Goal: Complete application form: Complete application form

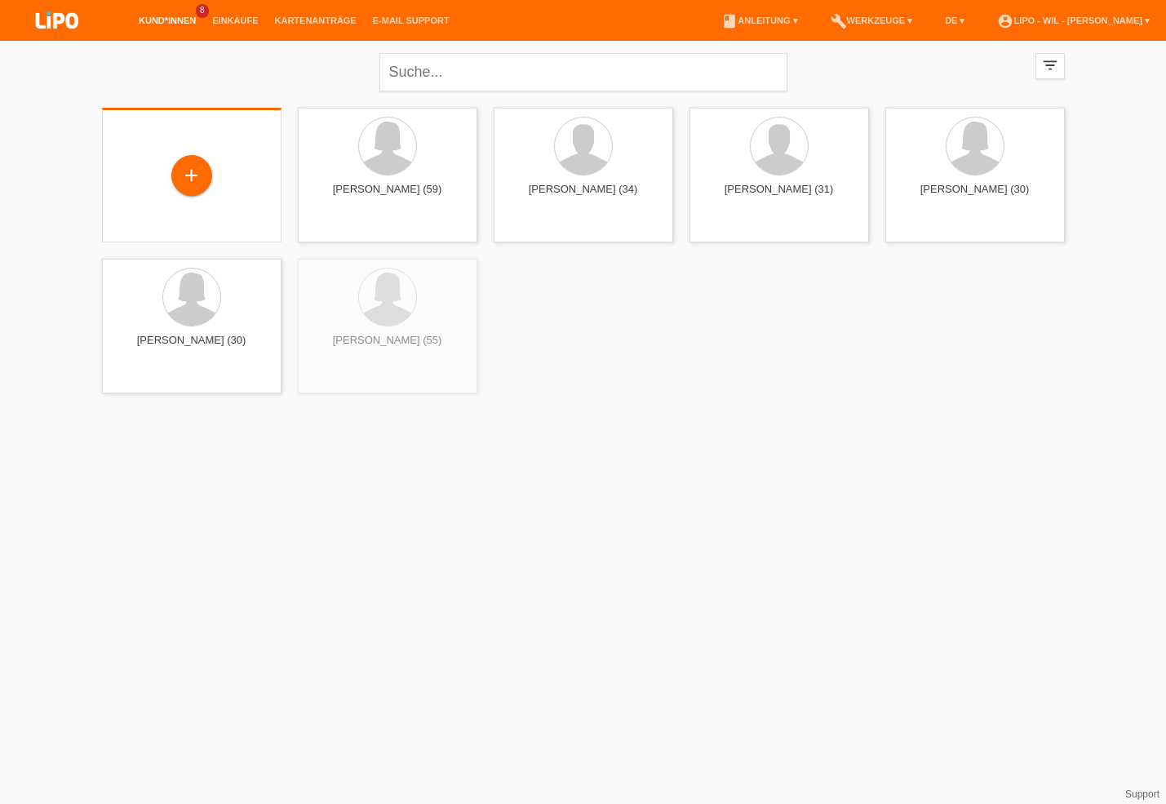
click at [138, 186] on div "+" at bounding box center [191, 176] width 153 height 43
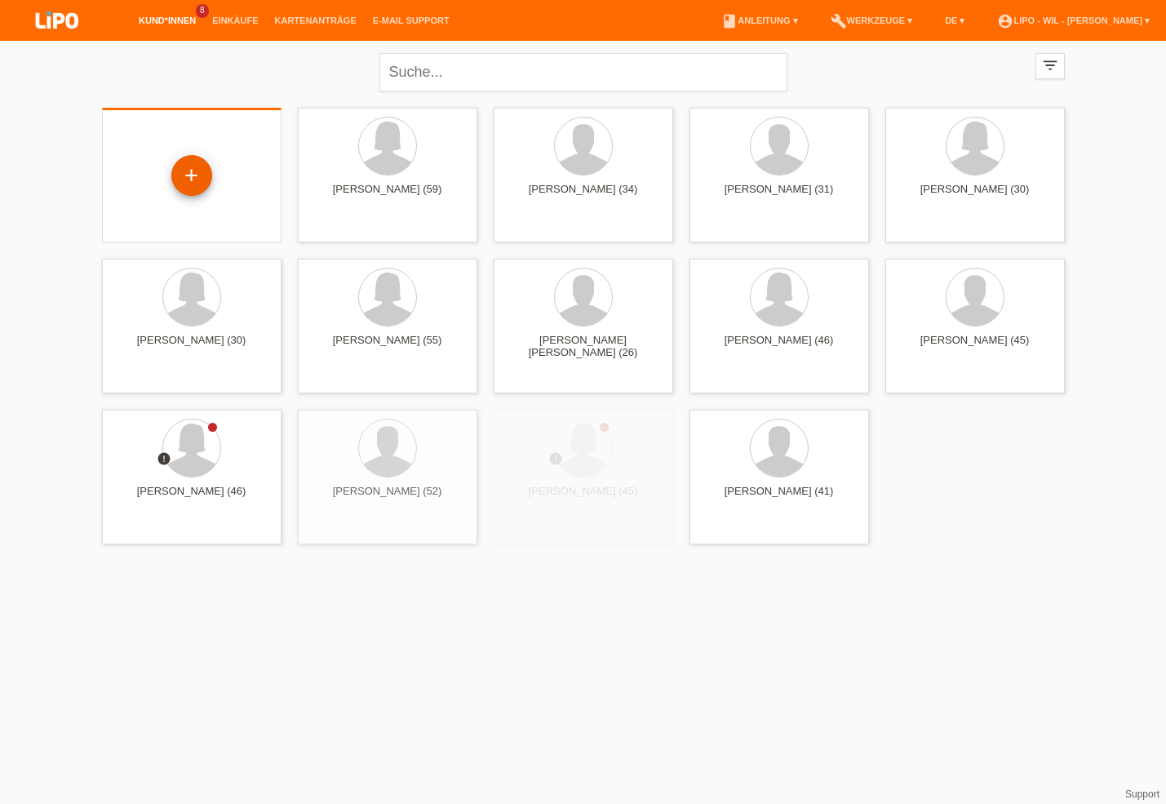
click at [179, 182] on div "+" at bounding box center [191, 175] width 41 height 41
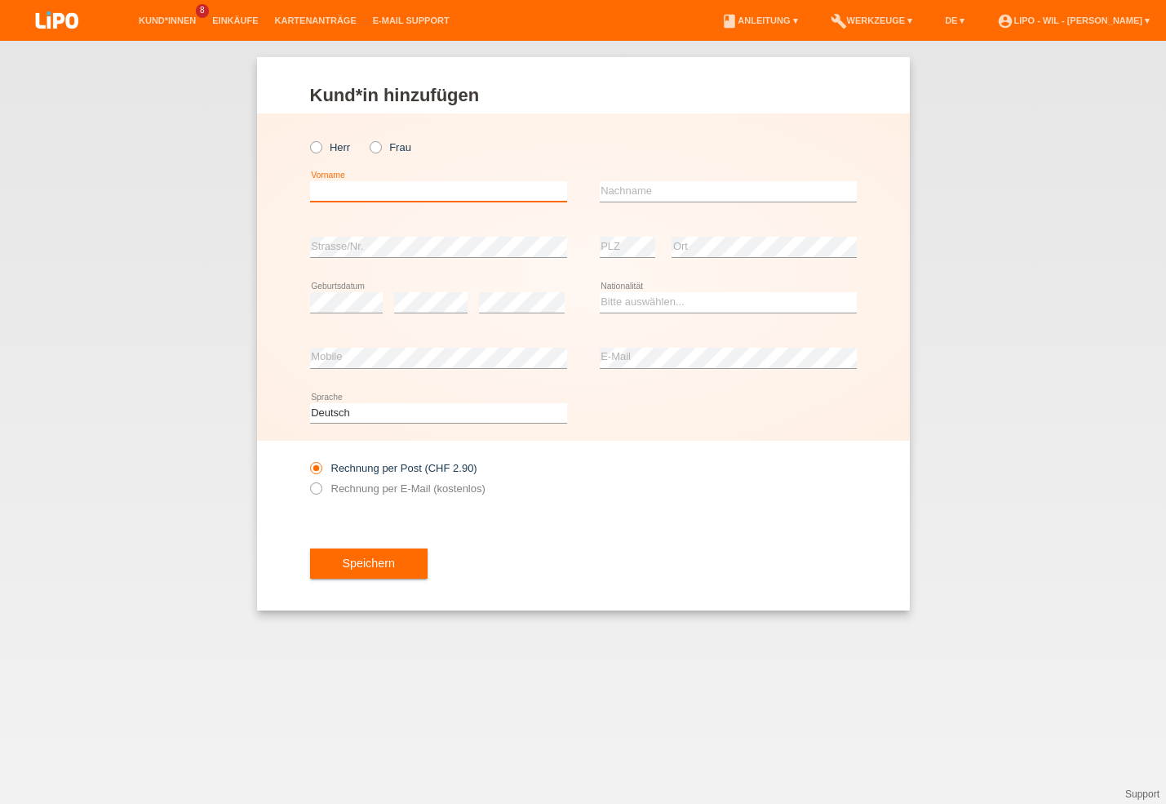
click at [374, 197] on input "text" at bounding box center [438, 191] width 257 height 20
click at [367, 139] on icon at bounding box center [367, 139] width 0 height 0
click at [377, 149] on input "Frau" at bounding box center [375, 146] width 11 height 11
radio input "true"
click at [335, 187] on input "text" at bounding box center [438, 191] width 257 height 20
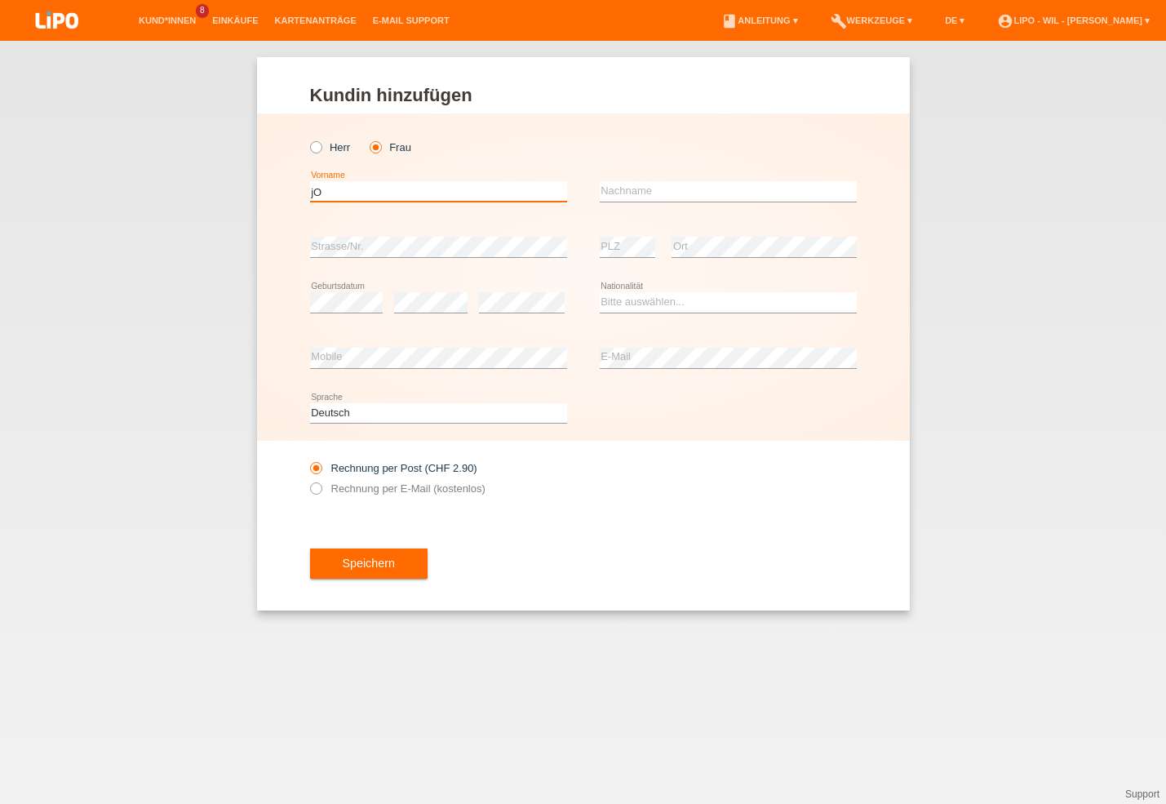
type input "j"
type input "JOZEFIN"
type input "BYTYQI"
click at [600, 292] on select "Bitte auswählen... Schweiz Deutschland Liechtenstein Österreich ------------ Af…" at bounding box center [728, 302] width 257 height 20
select select "CH"
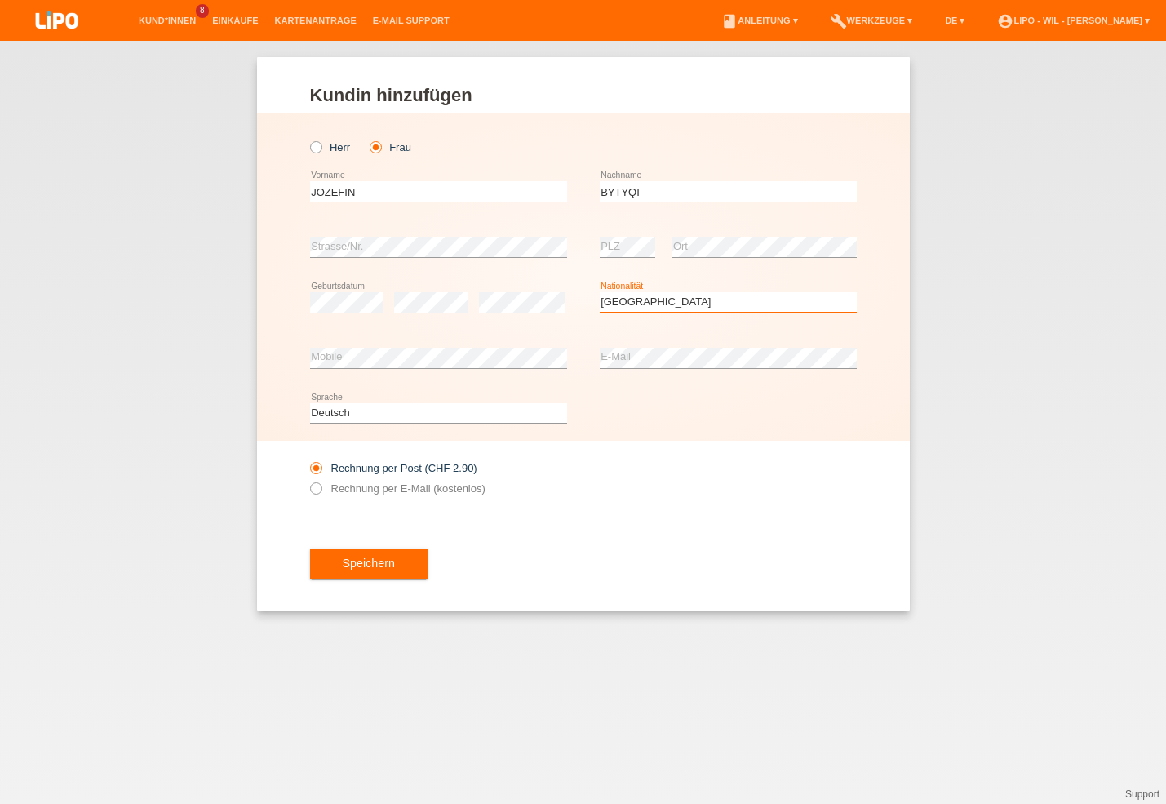
click at [0, 0] on option "Schweiz" at bounding box center [0, 0] width 0 height 0
click at [379, 480] on div "Rechnung per Post (CHF 2.90) Rechnung per E-Mail (kostenlos)" at bounding box center [438, 478] width 257 height 41
click at [381, 490] on label "Rechnung per E-Mail (kostenlos)" at bounding box center [397, 488] width 175 height 12
click at [321, 490] on input "Rechnung per E-Mail (kostenlos)" at bounding box center [315, 492] width 11 height 20
radio input "true"
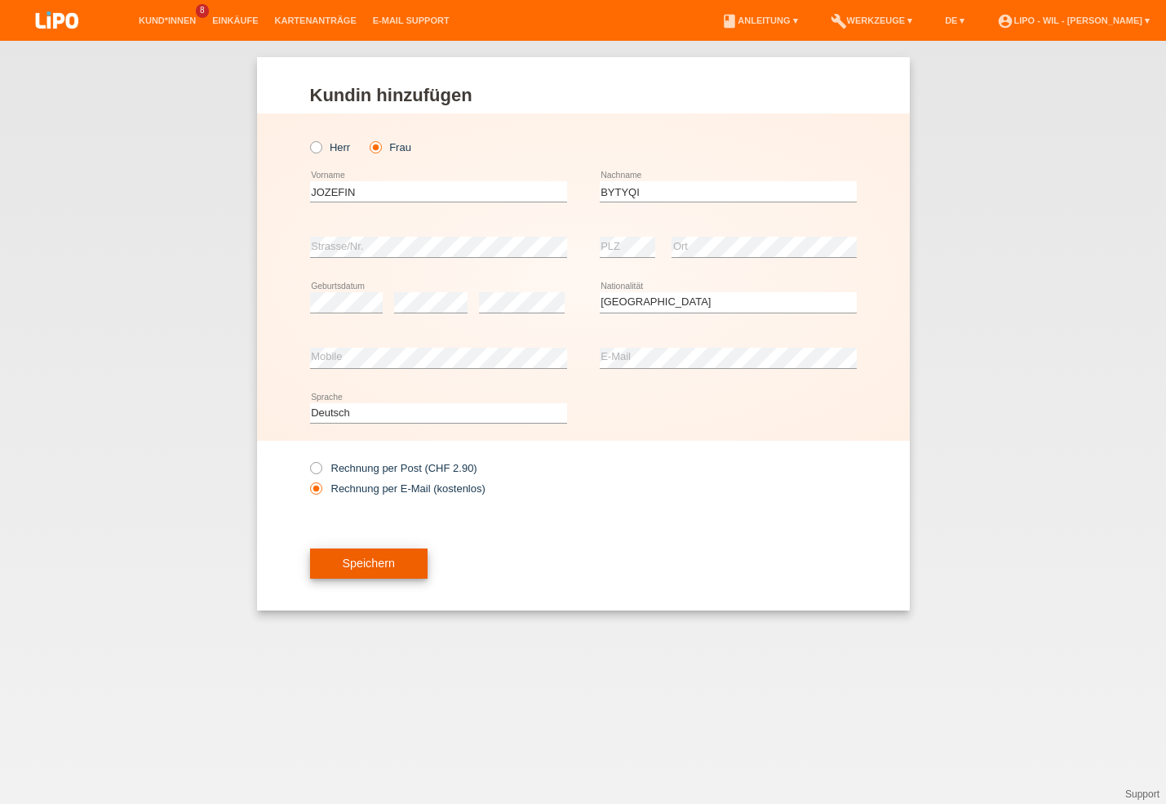
click at [373, 564] on span "Speichern" at bounding box center [369, 563] width 52 height 13
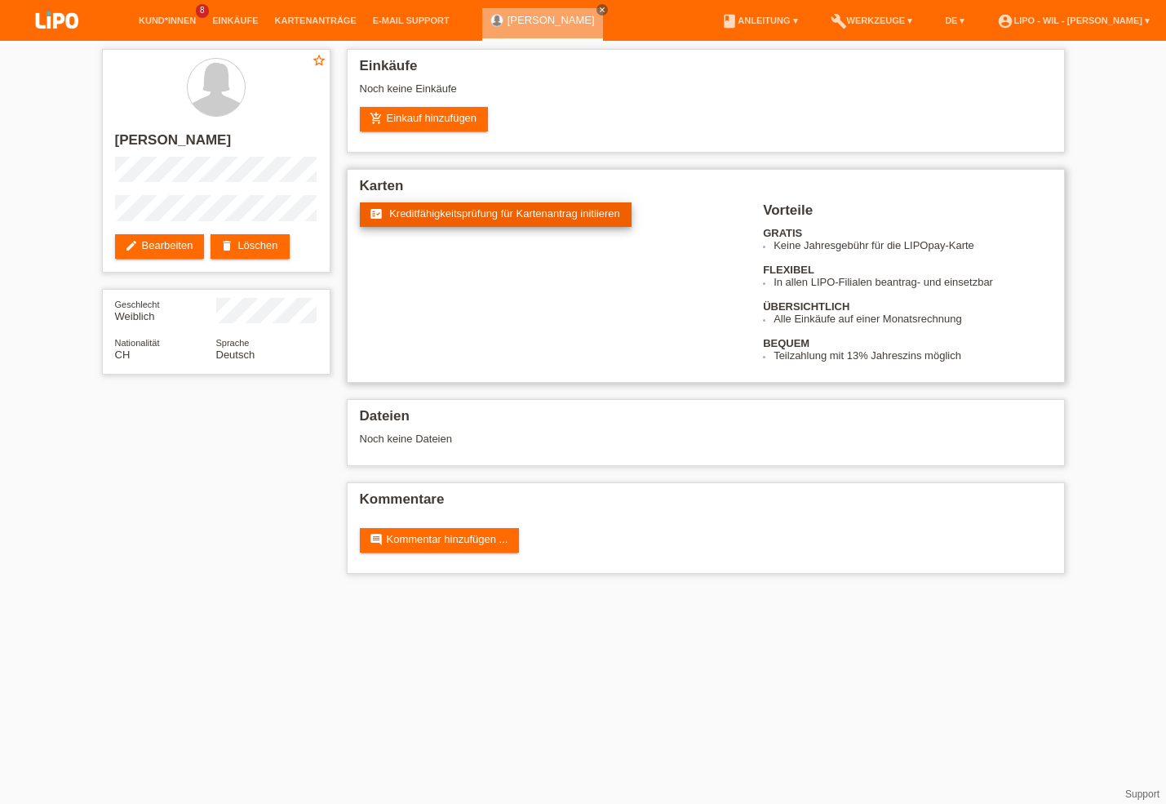
click at [431, 216] on span "Kreditfähigkeitsprüfung für Kartenantrag initiieren" at bounding box center [504, 213] width 231 height 12
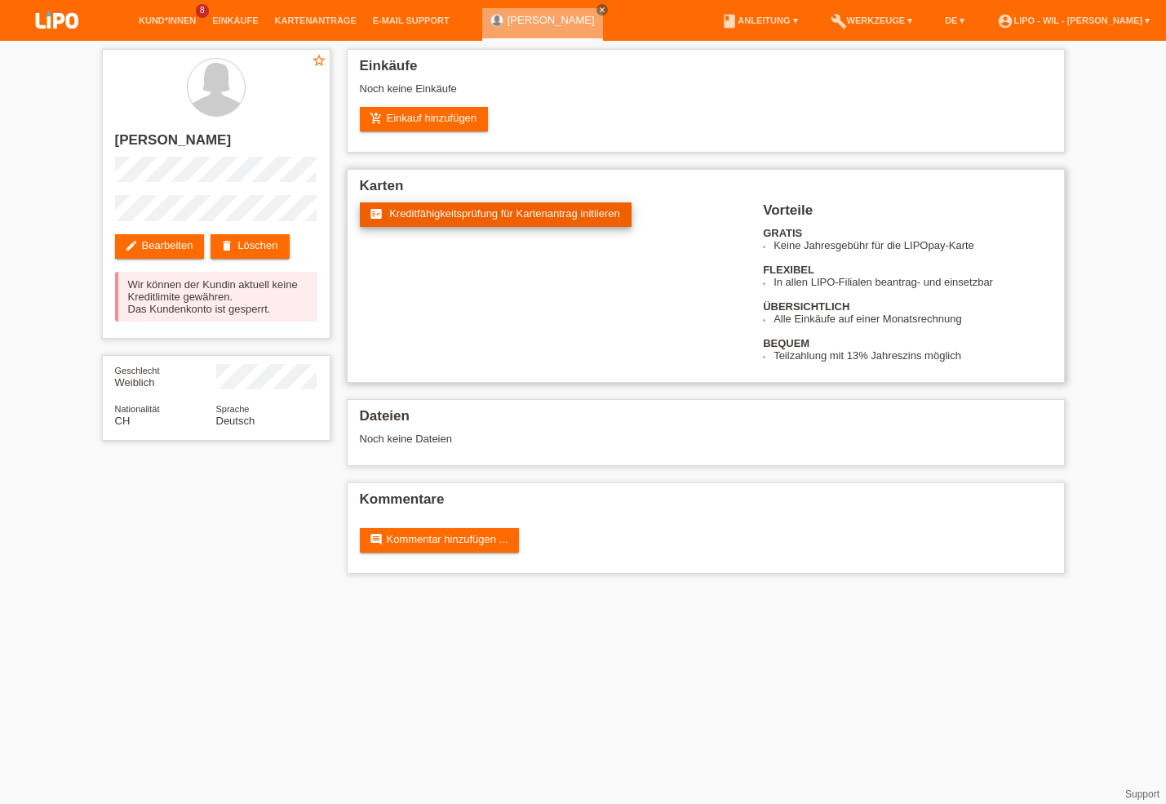
click at [498, 220] on span "Kreditfähigkeitsprüfung für Kartenantrag initiieren" at bounding box center [504, 213] width 231 height 12
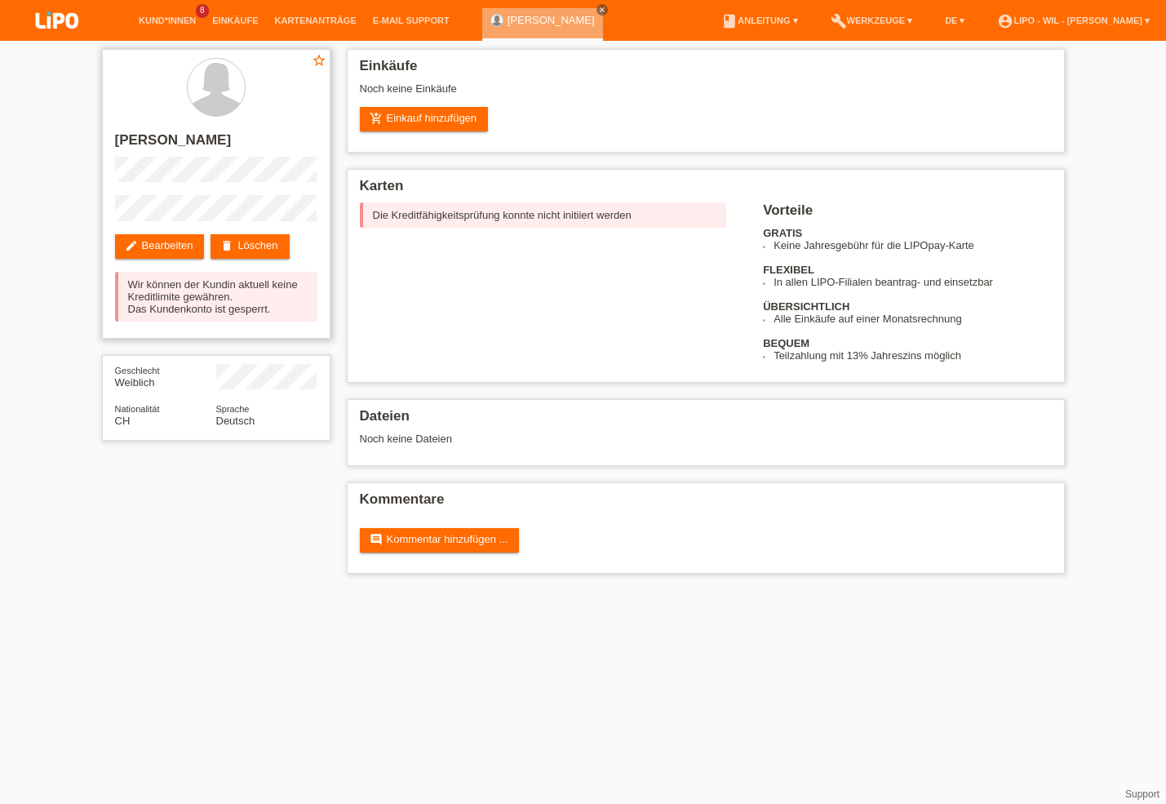
click at [255, 313] on div "Wir können der Kundin aktuell keine Kreditlimite gewähren. Das Kundenkonto ist …" at bounding box center [216, 297] width 202 height 50
click at [897, 352] on div "Vorteile GRATIS Keine Jahresgebühr für die LIPOpay-Karte FLEXIBEL In allen LIPO…" at bounding box center [907, 281] width 288 height 159
click at [250, 237] on link "delete Löschen" at bounding box center [250, 246] width 78 height 24
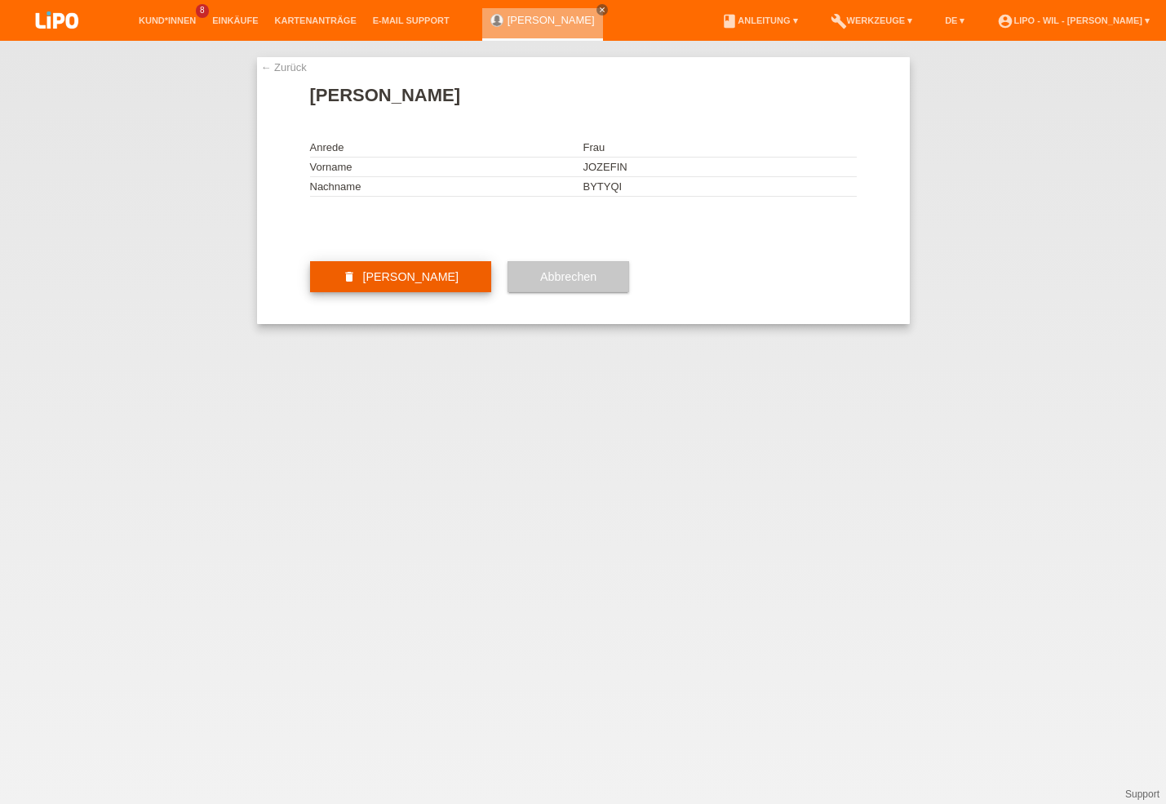
click at [420, 283] on span "[PERSON_NAME]" at bounding box center [410, 276] width 96 height 13
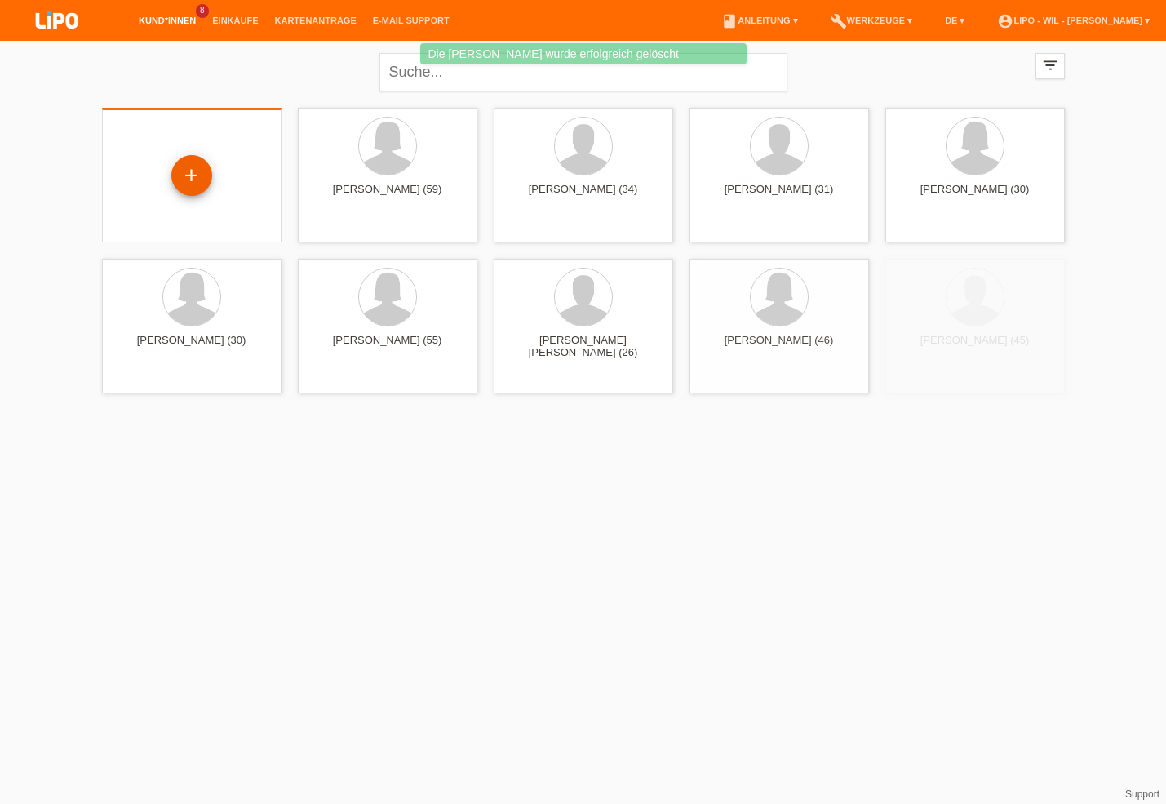
click at [185, 180] on div "+" at bounding box center [191, 175] width 41 height 41
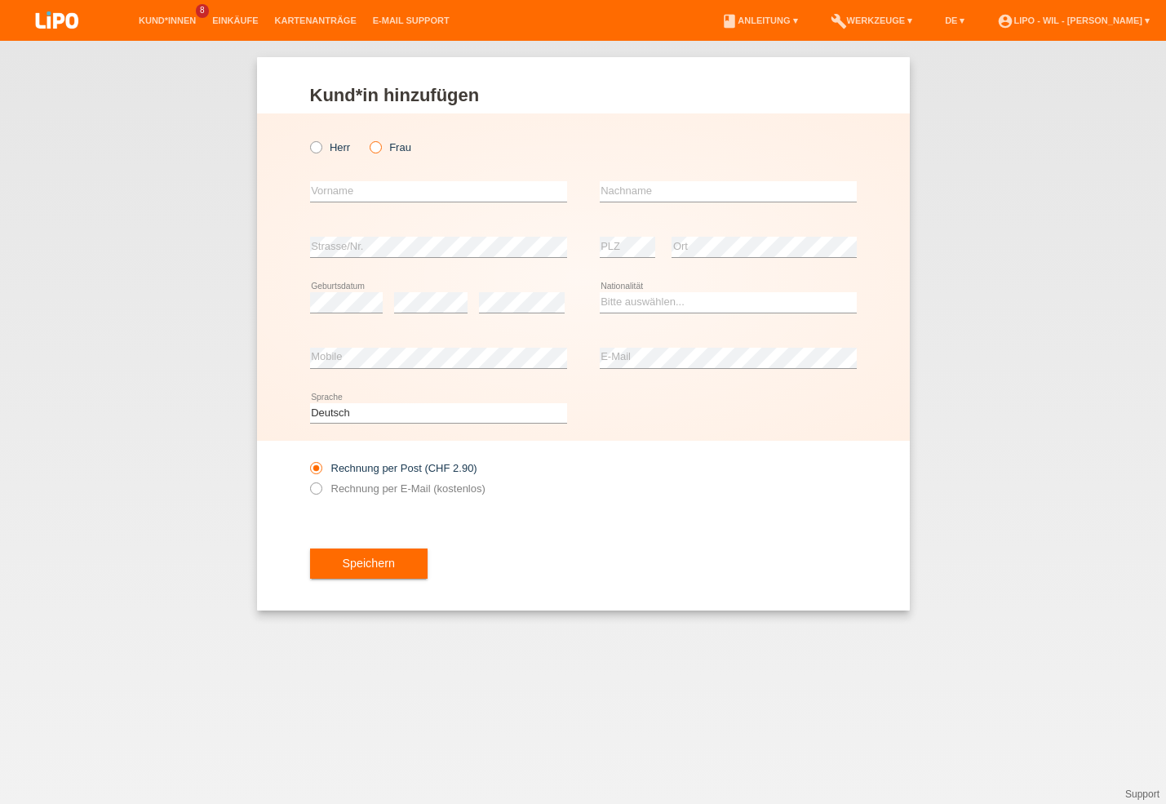
click at [367, 139] on icon at bounding box center [367, 139] width 0 height 0
click at [380, 146] on input "Frau" at bounding box center [375, 146] width 11 height 11
radio input "true"
click at [366, 193] on input "text" at bounding box center [438, 191] width 257 height 20
type input "J"
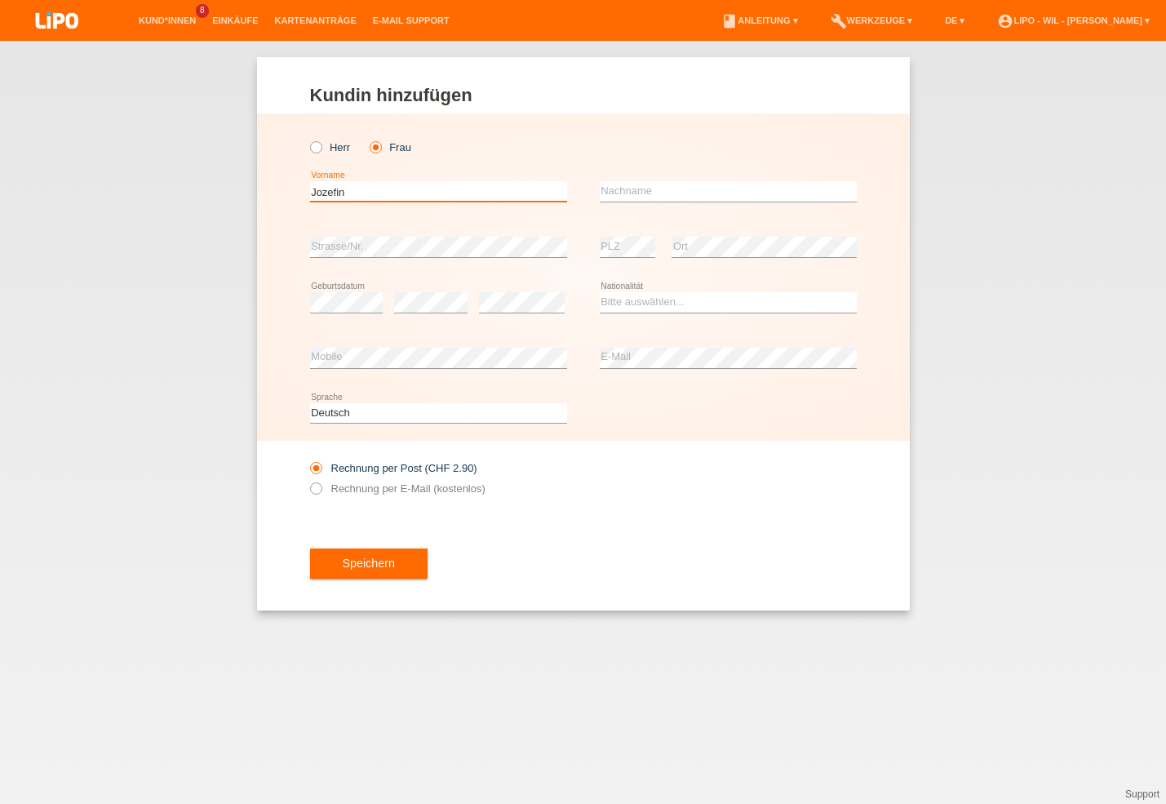
type input "Jozefin"
type input "Bytyqi"
click at [600, 292] on select "Bitte auswählen... Schweiz Deutschland Liechtenstein Österreich ------------ Af…" at bounding box center [728, 302] width 257 height 20
select select "CH"
click at [0, 0] on option "Schweiz" at bounding box center [0, 0] width 0 height 0
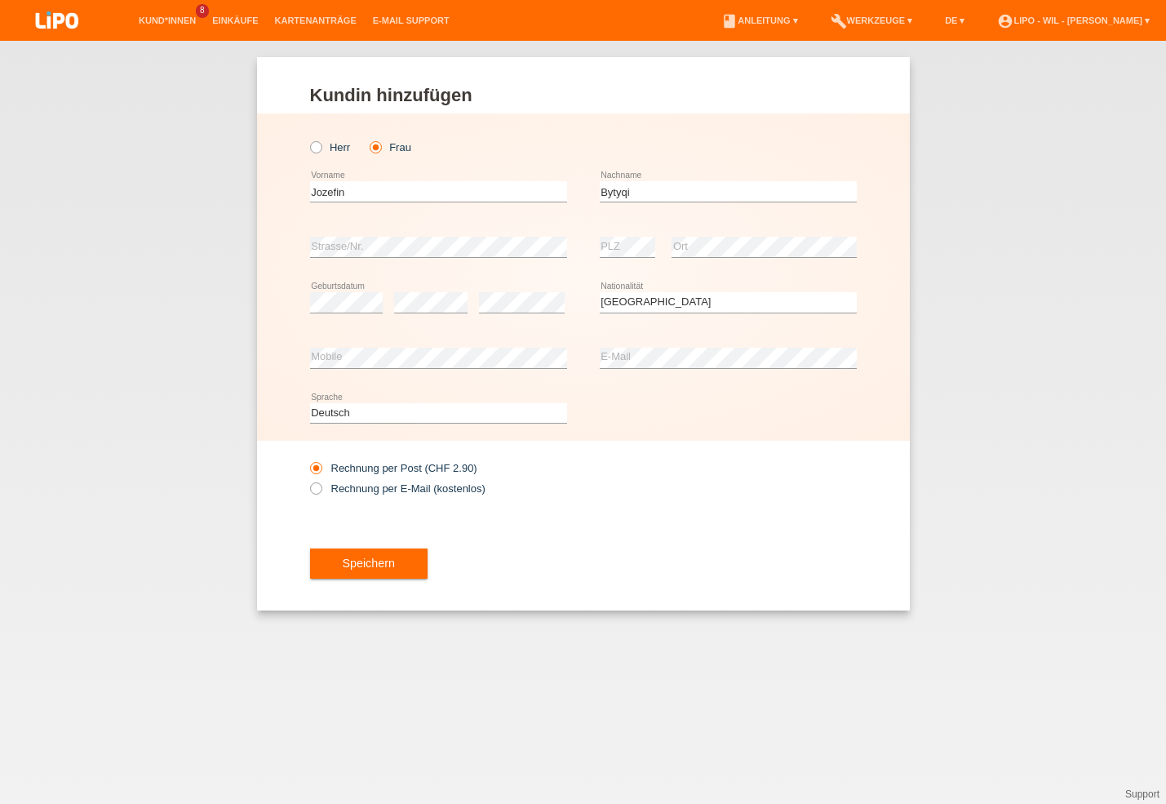
click at [383, 498] on div "Rechnung per Post (CHF 2.90) Rechnung per E-Mail (kostenlos)" at bounding box center [438, 478] width 257 height 41
click at [383, 486] on label "Rechnung per E-Mail (kostenlos)" at bounding box center [397, 488] width 175 height 12
click at [321, 486] on input "Rechnung per E-Mail (kostenlos)" at bounding box center [315, 492] width 11 height 20
radio input "true"
click at [367, 578] on button "Speichern" at bounding box center [369, 563] width 118 height 31
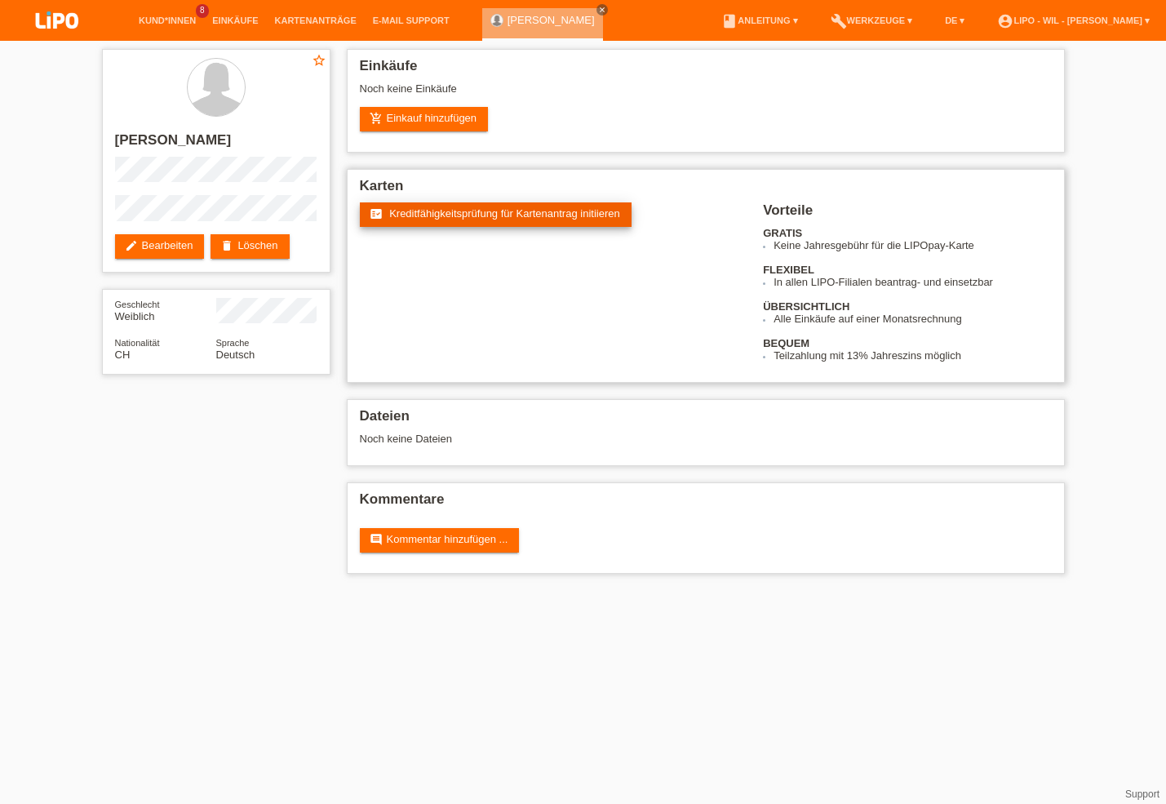
click at [516, 215] on span "Kreditfähigkeitsprüfung für Kartenantrag initiieren" at bounding box center [504, 213] width 231 height 12
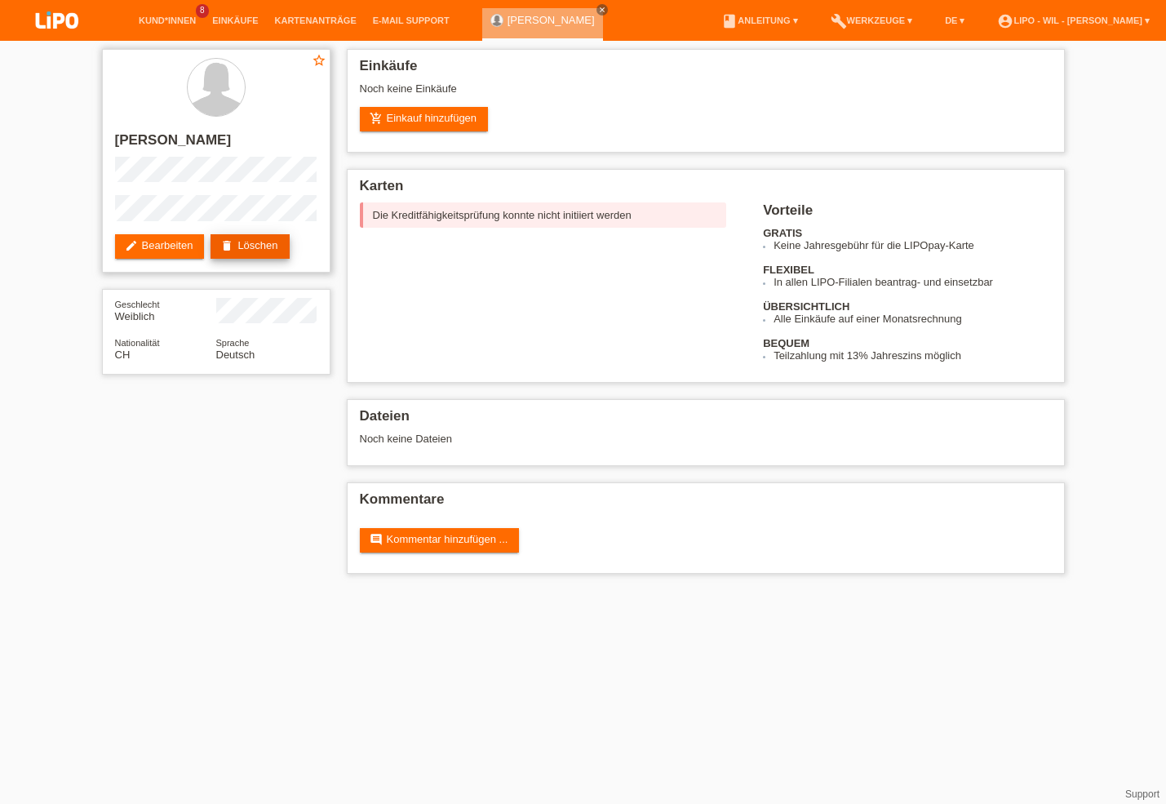
click at [289, 242] on link "delete Löschen" at bounding box center [250, 246] width 78 height 24
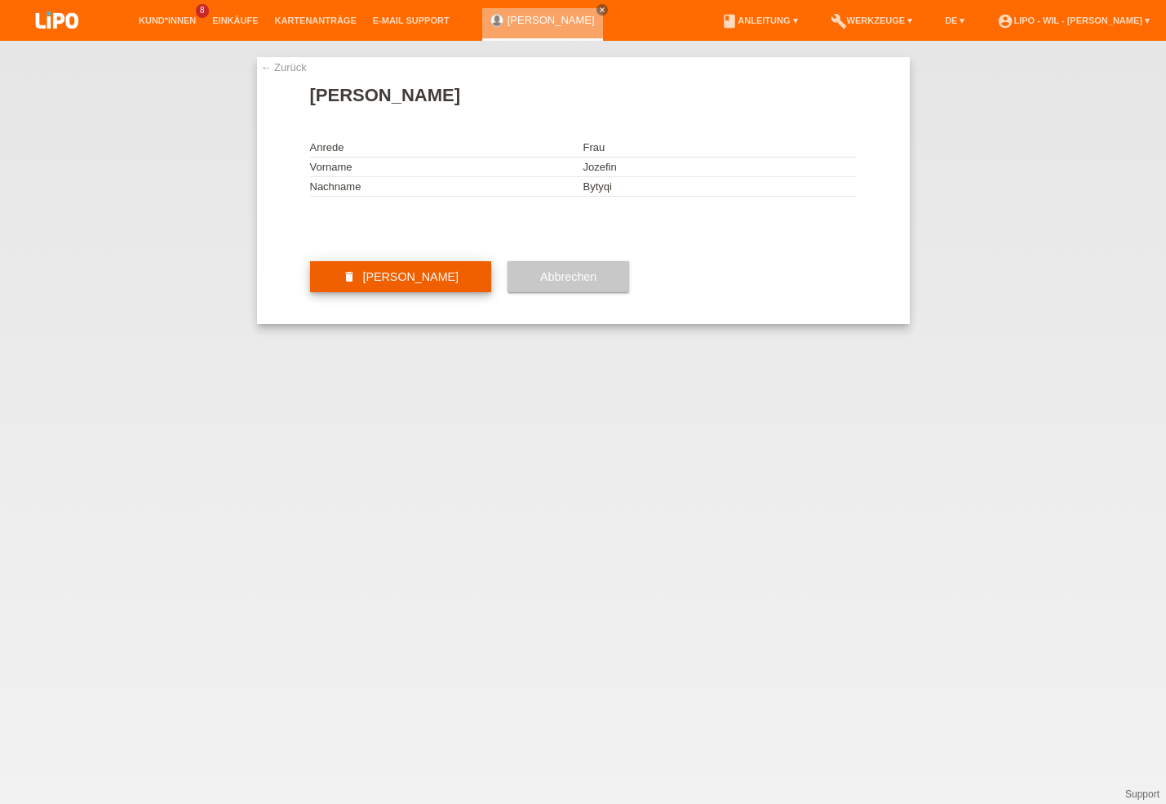
click at [405, 283] on span "[PERSON_NAME]" at bounding box center [410, 276] width 96 height 13
